Goal: Go to known website: Access a specific website the user already knows

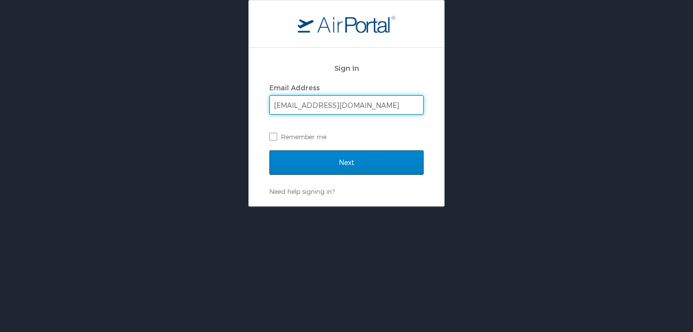
type input "[EMAIL_ADDRESS][DOMAIN_NAME]"
click at [346, 162] on input "Next" at bounding box center [346, 162] width 154 height 24
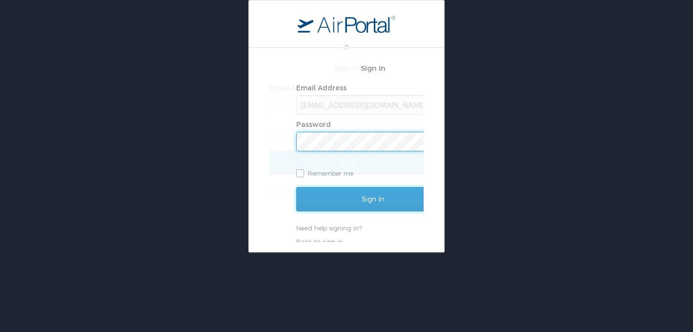
click at [346, 199] on input "Sign In" at bounding box center [373, 199] width 154 height 24
